Goal: Information Seeking & Learning: Learn about a topic

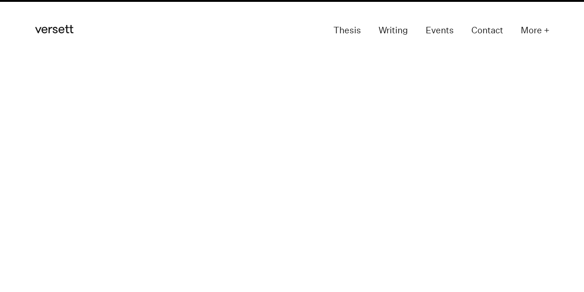
click at [112, 128] on section "Strategy How We Manage Uncertainty" at bounding box center [292, 127] width 584 height 63
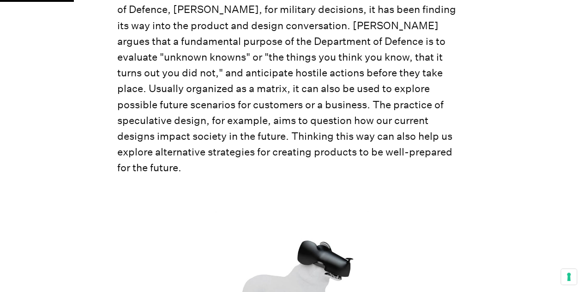
scroll to position [616, 0]
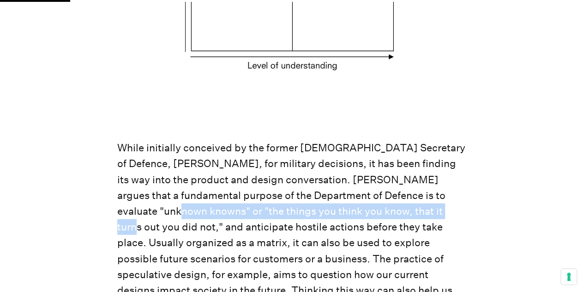
drag, startPoint x: 121, startPoint y: 214, endPoint x: 393, endPoint y: 214, distance: 271.7
click at [393, 214] on p "While initially conceived by the former [DEMOGRAPHIC_DATA] Secretary of Defence…" at bounding box center [292, 234] width 350 height 189
copy p "the things you think you know, that it turns out you did not"
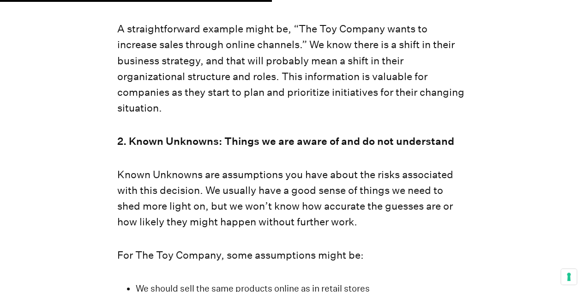
scroll to position [2464, 0]
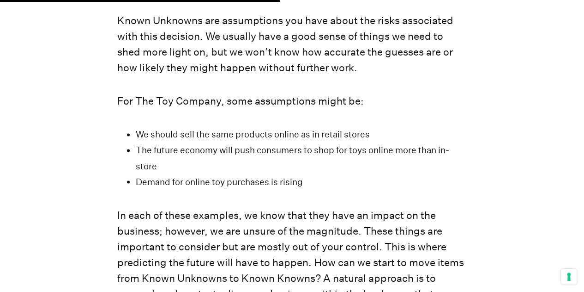
click at [189, 207] on p "In each of these examples, we know that they have an impact on the business; ho…" at bounding box center [292, 278] width 350 height 142
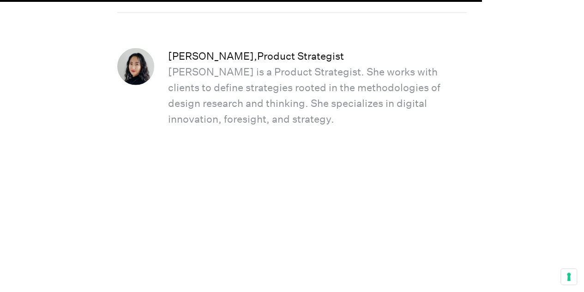
scroll to position [4158, 0]
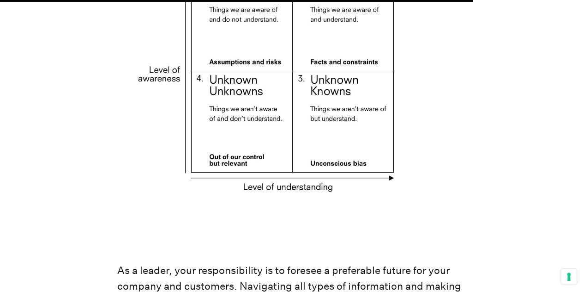
drag, startPoint x: 542, startPoint y: 0, endPoint x: 401, endPoint y: 148, distance: 204.9
click at [401, 149] on img at bounding box center [292, 80] width 350 height 283
click at [463, 60] on img at bounding box center [292, 80] width 350 height 283
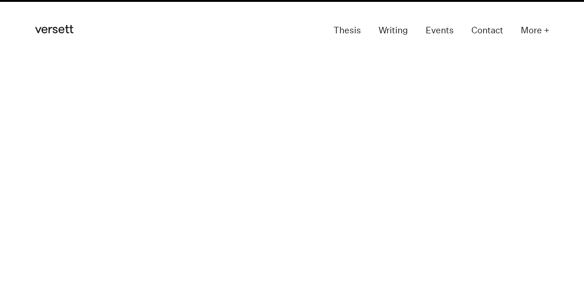
click at [133, 33] on header "Versett Primary Navigation Thesis Writing Events Contact More +" at bounding box center [292, 30] width 515 height 61
click at [54, 29] on icon "Versett" at bounding box center [54, 29] width 38 height 8
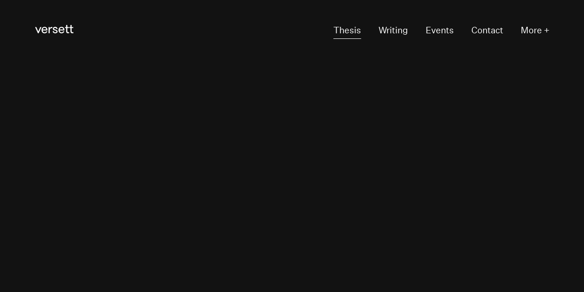
click at [347, 30] on link "Thesis" at bounding box center [348, 30] width 28 height 17
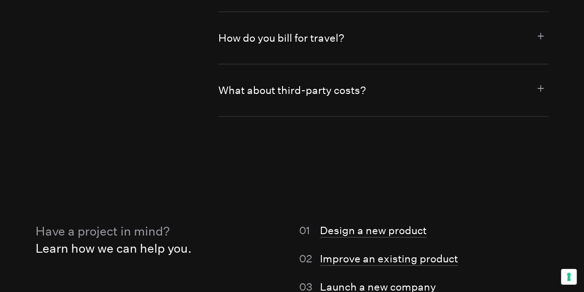
scroll to position [5545, 0]
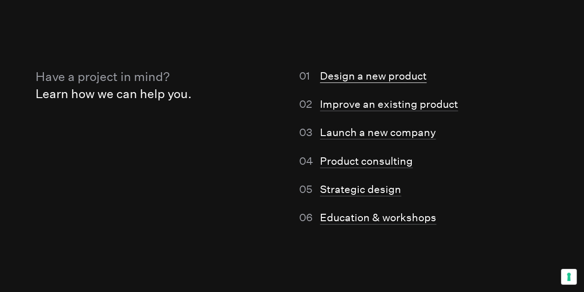
click at [384, 83] on link "Design a new product" at bounding box center [373, 75] width 107 height 13
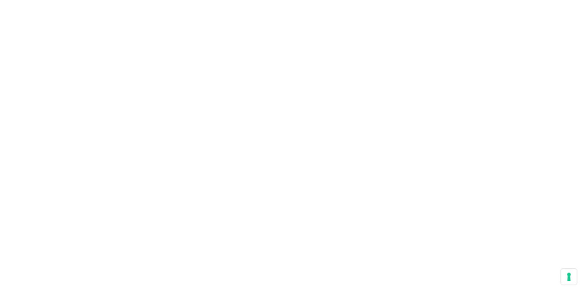
scroll to position [5236, 0]
